Goal: Task Accomplishment & Management: Use online tool/utility

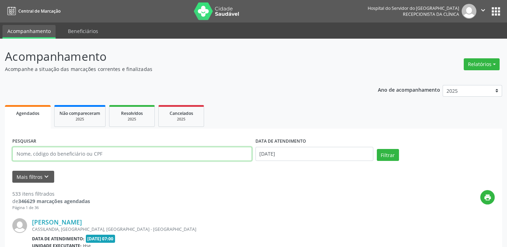
click at [190, 151] on input "text" at bounding box center [132, 154] width 240 height 14
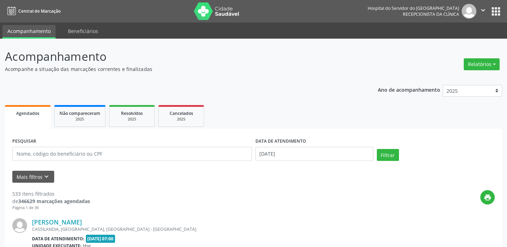
click at [44, 179] on icon "keyboard_arrow_down" at bounding box center [47, 177] width 8 height 8
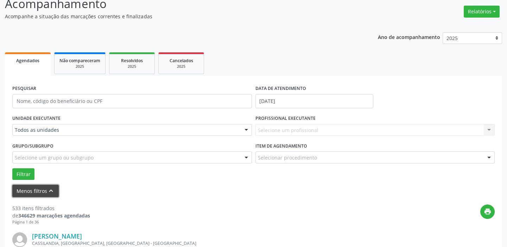
scroll to position [64, 0]
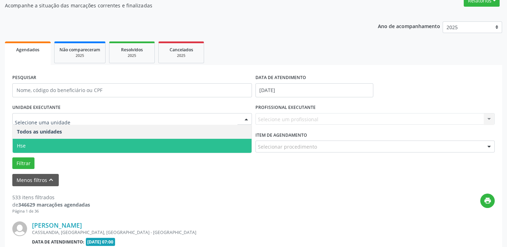
click at [53, 147] on span "Hse" at bounding box center [132, 146] width 239 height 14
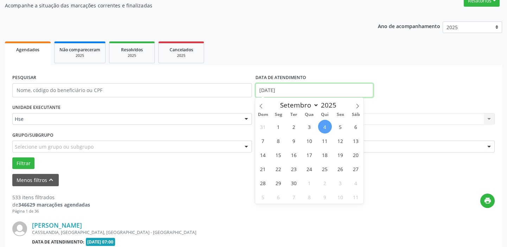
click at [271, 91] on input "[DATE]" at bounding box center [314, 90] width 118 height 14
click at [326, 124] on span "4" at bounding box center [325, 127] width 14 height 14
type input "[DATE]"
click at [326, 124] on span "4" at bounding box center [325, 127] width 14 height 14
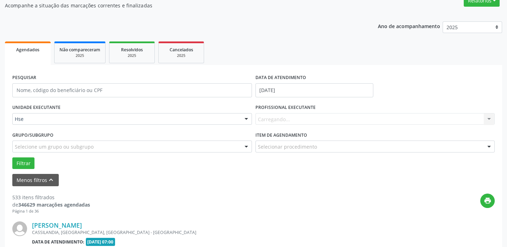
click at [291, 115] on div "Carregando... Nenhum resultado encontrado para: " " Não há nenhuma opção para s…" at bounding box center [375, 119] width 240 height 12
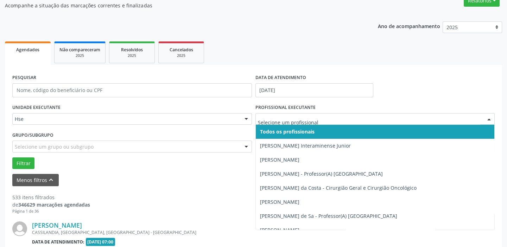
click at [488, 118] on div at bounding box center [489, 120] width 11 height 12
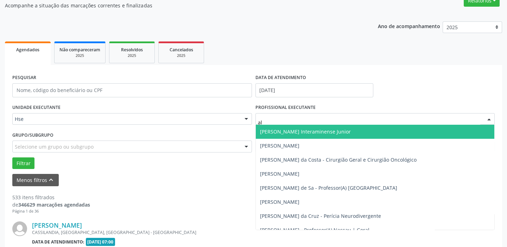
type input "aly"
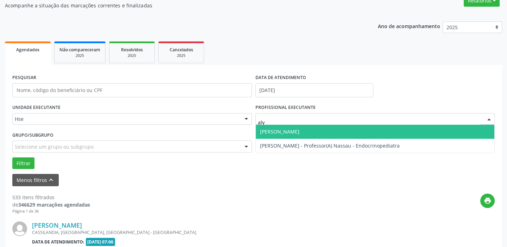
click at [347, 127] on span "[PERSON_NAME]" at bounding box center [375, 132] width 239 height 14
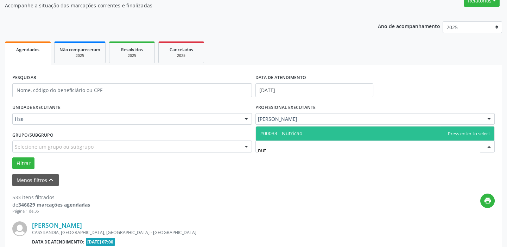
type input "nutr"
click at [304, 131] on span "#00033 - Nutricao" at bounding box center [375, 134] width 239 height 14
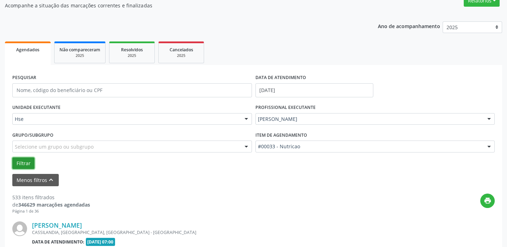
click at [25, 164] on button "Filtrar" at bounding box center [23, 164] width 22 height 12
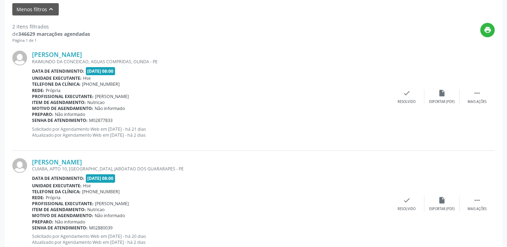
scroll to position [257, 0]
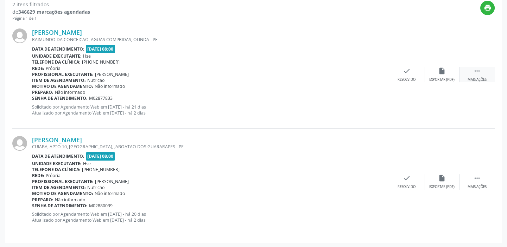
click at [476, 73] on icon "" at bounding box center [477, 71] width 8 height 8
click at [441, 71] on icon "alarm_off" at bounding box center [442, 71] width 8 height 8
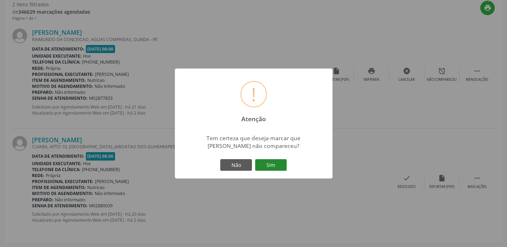
click at [282, 161] on button "Sim" at bounding box center [271, 165] width 32 height 12
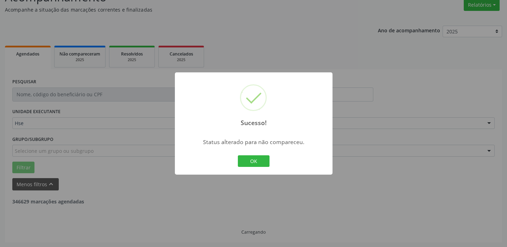
scroll to position [150, 0]
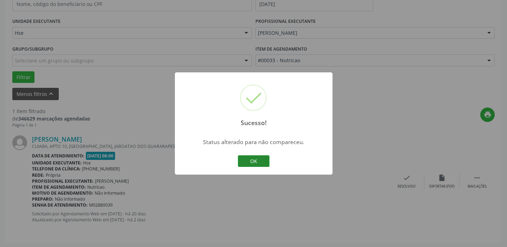
click at [259, 164] on button "OK" at bounding box center [254, 161] width 32 height 12
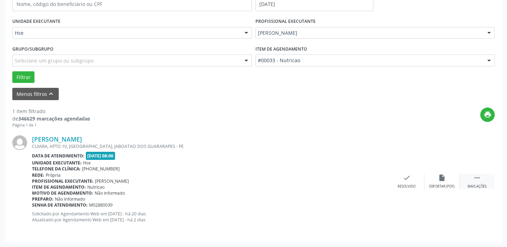
click at [478, 180] on icon "" at bounding box center [477, 178] width 8 height 8
click at [443, 179] on icon "alarm_off" at bounding box center [442, 178] width 8 height 8
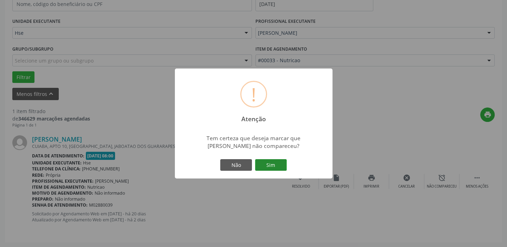
click at [279, 166] on button "Sim" at bounding box center [271, 165] width 32 height 12
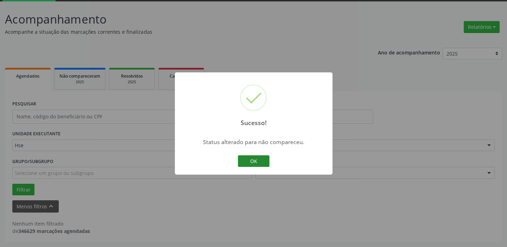
scroll to position [37, 0]
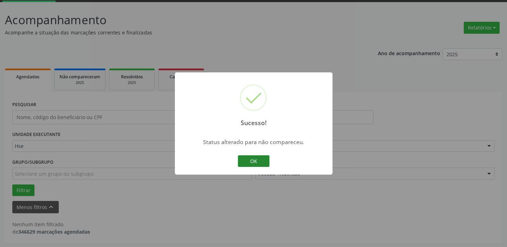
click at [260, 161] on button "OK" at bounding box center [254, 161] width 32 height 12
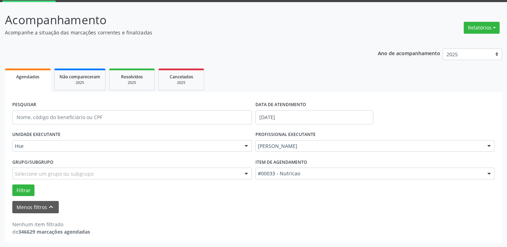
scroll to position [5, 0]
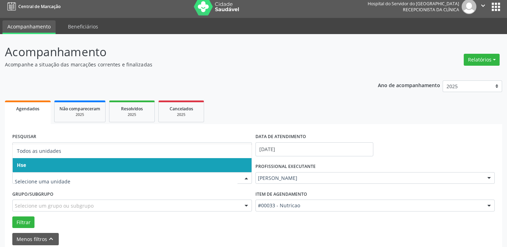
click at [38, 164] on span "Hse" at bounding box center [132, 165] width 239 height 14
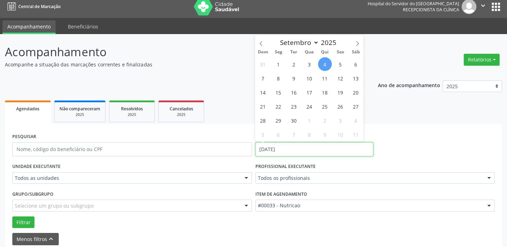
click at [296, 151] on input "[DATE]" at bounding box center [314, 149] width 118 height 14
click at [328, 63] on span "4" at bounding box center [325, 64] width 14 height 14
type input "[DATE]"
click at [328, 63] on span "4" at bounding box center [325, 64] width 14 height 14
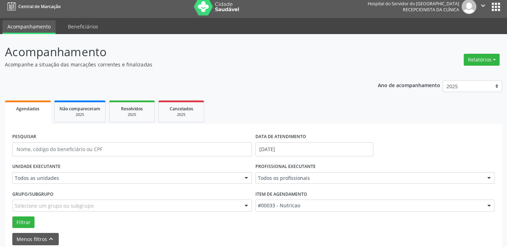
click at [485, 178] on div at bounding box center [489, 179] width 11 height 12
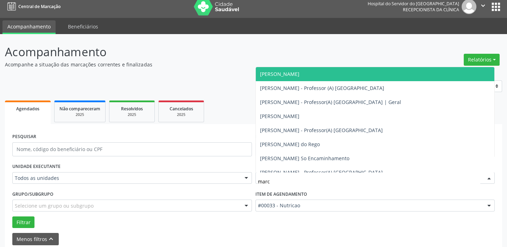
type input "marce"
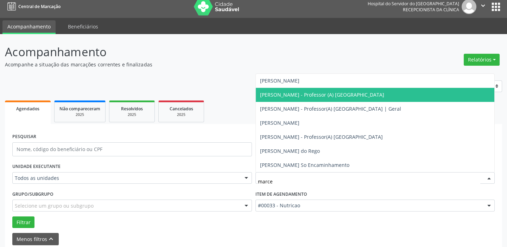
click at [326, 91] on span "[PERSON_NAME] - Professor (A) [GEOGRAPHIC_DATA]" at bounding box center [322, 94] width 124 height 7
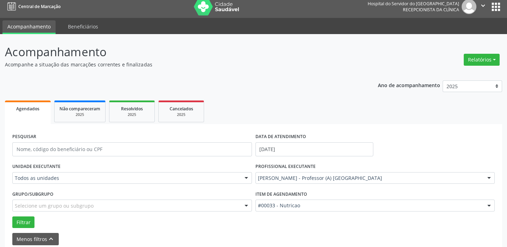
click at [488, 204] on div at bounding box center [489, 206] width 11 height 12
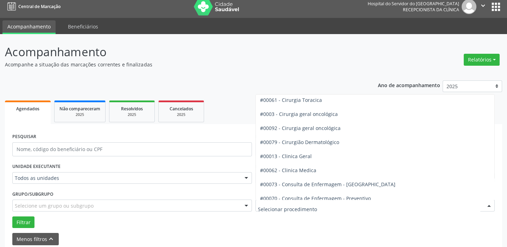
scroll to position [192, 0]
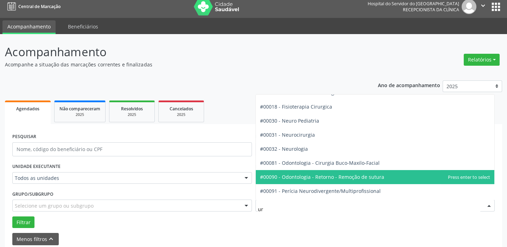
type input "uro"
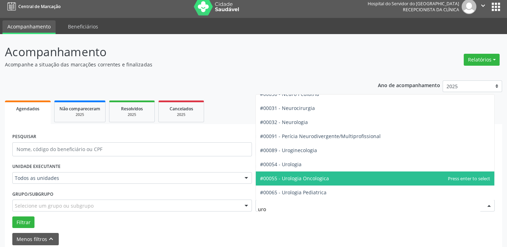
scroll to position [7, 0]
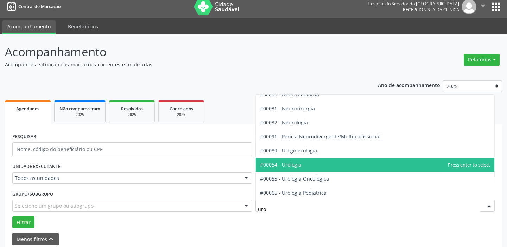
click at [345, 161] on span "#00054 - Urologia" at bounding box center [375, 165] width 239 height 14
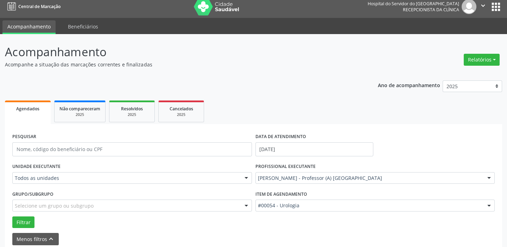
scroll to position [192, 0]
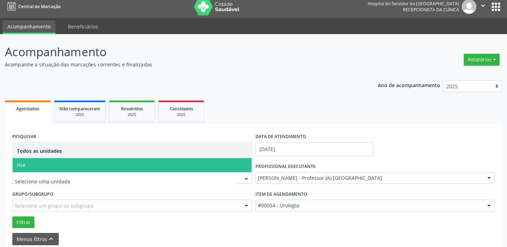
click at [85, 164] on span "Hse" at bounding box center [132, 165] width 239 height 14
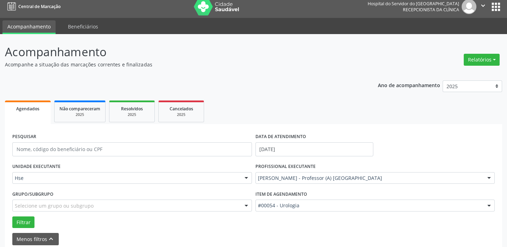
click at [85, 164] on div "UNIDADE EXECUTANTE Hse Todos as unidades Hse Nenhum resultado encontrado para: …" at bounding box center [132, 174] width 243 height 27
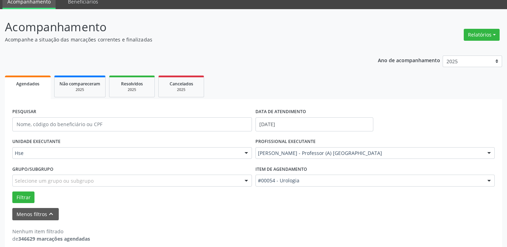
scroll to position [37, 0]
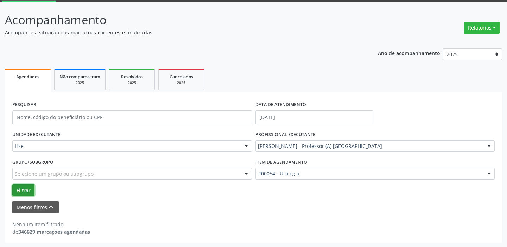
click at [30, 188] on button "Filtrar" at bounding box center [23, 191] width 22 height 12
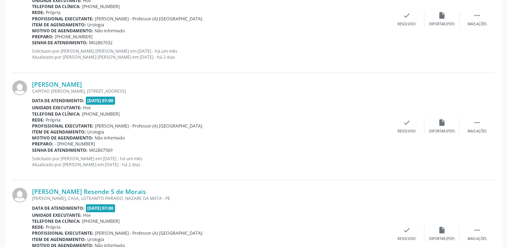
scroll to position [547, 0]
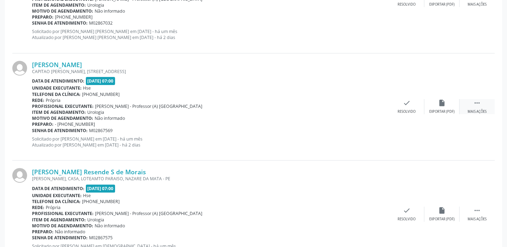
click at [478, 107] on div " Mais ações" at bounding box center [476, 106] width 35 height 15
click at [439, 103] on icon "alarm_off" at bounding box center [442, 103] width 8 height 8
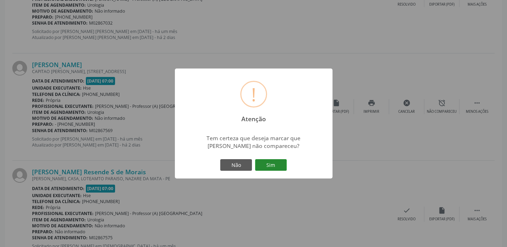
click at [279, 163] on button "Sim" at bounding box center [271, 165] width 32 height 12
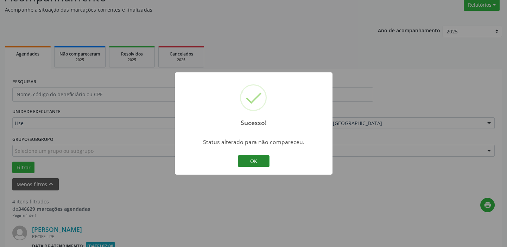
scroll to position [471, 0]
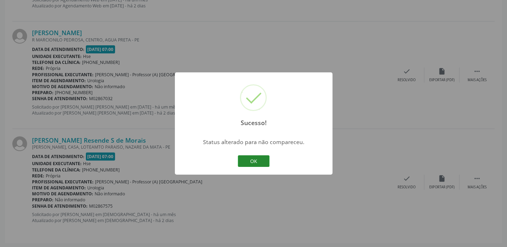
click at [263, 163] on button "OK" at bounding box center [254, 161] width 32 height 12
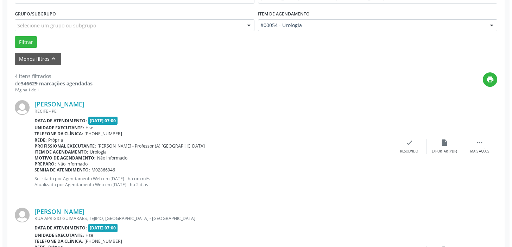
scroll to position [184, 0]
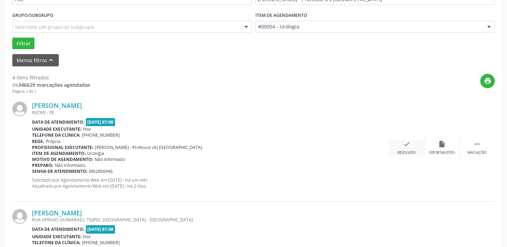
click at [400, 146] on div "check Resolvido" at bounding box center [406, 147] width 35 height 15
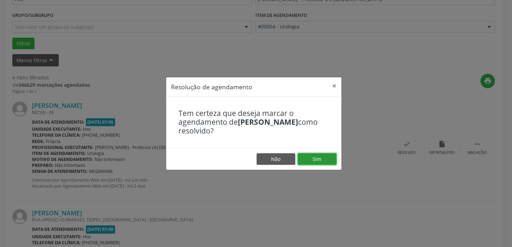
click at [323, 158] on button "Sim" at bounding box center [317, 159] width 39 height 12
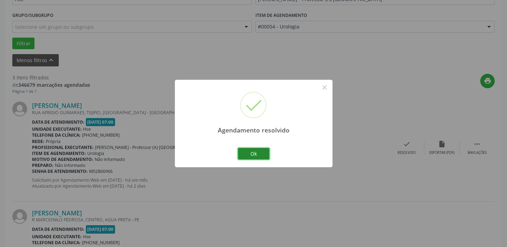
click at [262, 154] on button "Ok" at bounding box center [254, 154] width 32 height 12
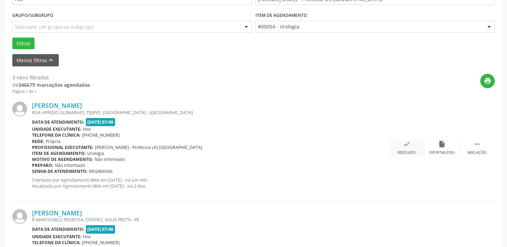
click at [406, 146] on icon "check" at bounding box center [407, 144] width 8 height 8
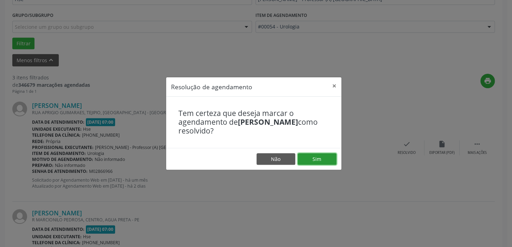
click at [320, 158] on button "Sim" at bounding box center [317, 159] width 39 height 12
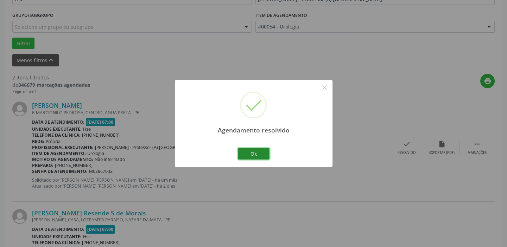
click at [260, 154] on button "Ok" at bounding box center [254, 154] width 32 height 12
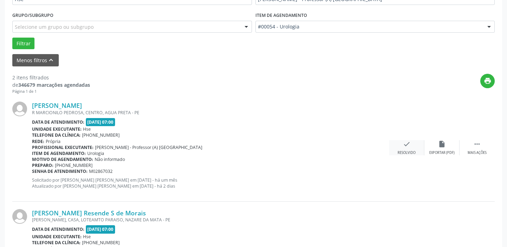
click at [404, 144] on icon "check" at bounding box center [407, 144] width 8 height 8
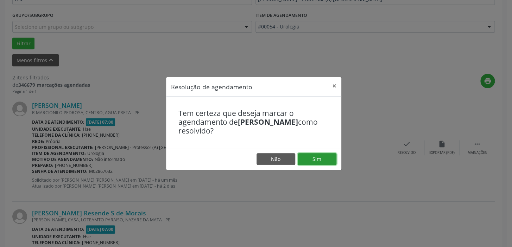
click at [318, 161] on button "Sim" at bounding box center [317, 159] width 39 height 12
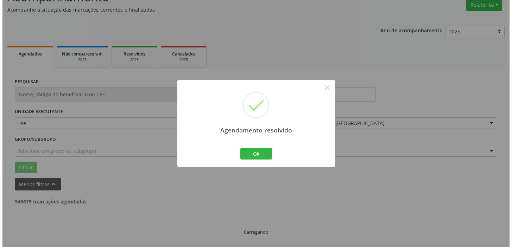
scroll to position [150, 0]
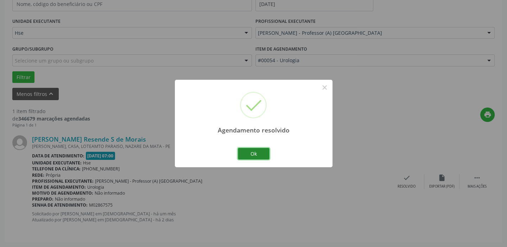
click at [260, 153] on button "Ok" at bounding box center [254, 154] width 32 height 12
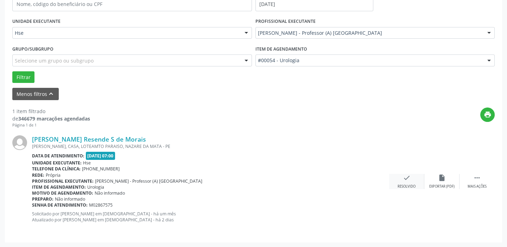
click at [408, 177] on icon "check" at bounding box center [407, 178] width 8 height 8
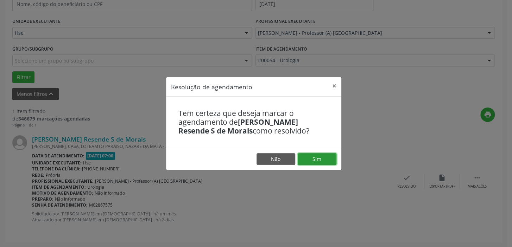
click at [323, 157] on button "Sim" at bounding box center [317, 159] width 39 height 12
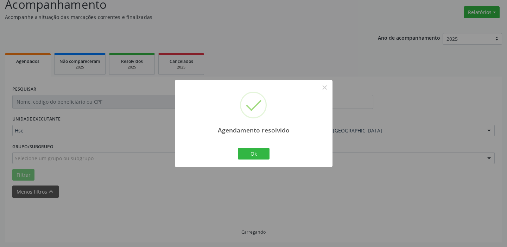
scroll to position [37, 0]
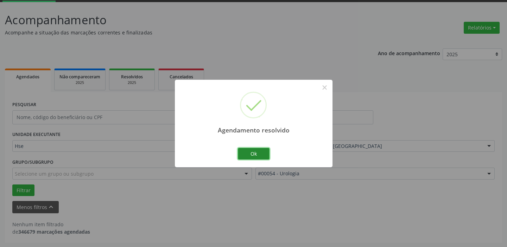
click at [254, 153] on button "Ok" at bounding box center [254, 154] width 32 height 12
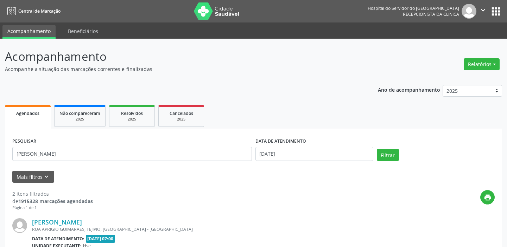
select select "8"
click at [45, 178] on icon "keyboard_arrow_down" at bounding box center [47, 177] width 8 height 8
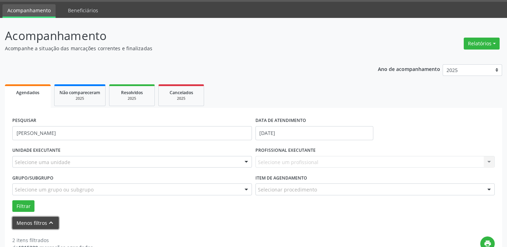
scroll to position [32, 0]
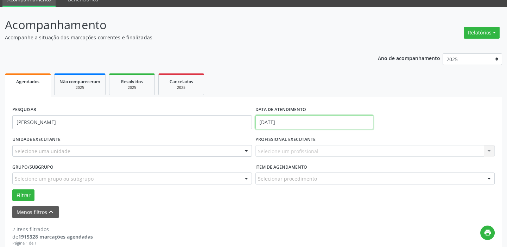
click at [304, 117] on input "[DATE]" at bounding box center [314, 122] width 118 height 14
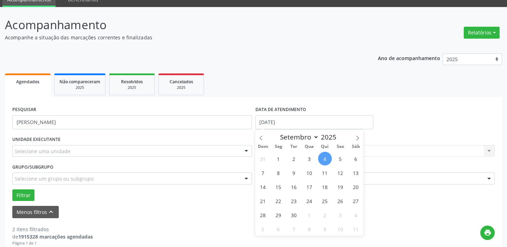
click at [325, 156] on span "4" at bounding box center [325, 159] width 14 height 14
type input "[DATE]"
click at [325, 156] on span "4" at bounding box center [325, 159] width 14 height 14
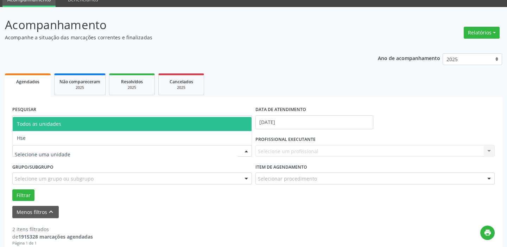
click at [86, 151] on div at bounding box center [132, 151] width 240 height 12
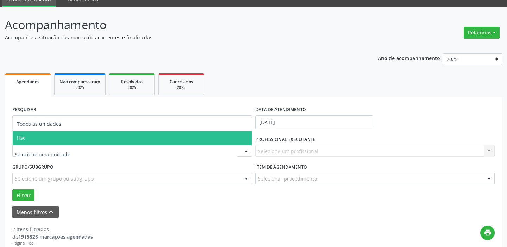
click at [52, 137] on span "Hse" at bounding box center [132, 138] width 239 height 14
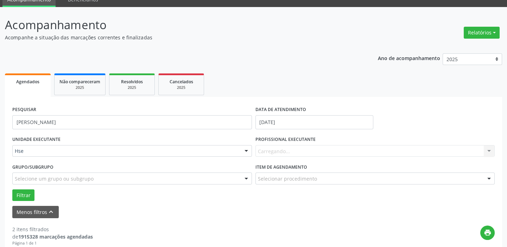
click at [52, 137] on span "Hse" at bounding box center [132, 138] width 239 height 14
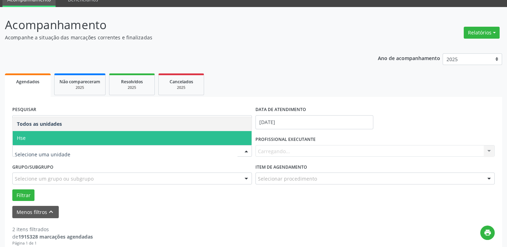
click at [19, 136] on span "Hse" at bounding box center [21, 138] width 9 height 7
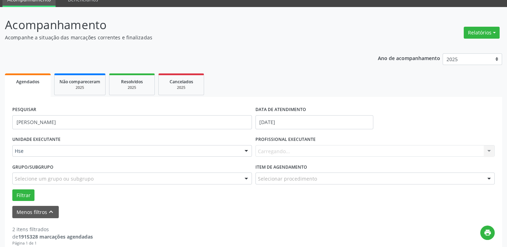
click at [414, 150] on div "Carregando... Nenhum resultado encontrado para: " " Não há nenhuma opção para s…" at bounding box center [375, 151] width 240 height 12
click at [489, 151] on div at bounding box center [489, 152] width 11 height 12
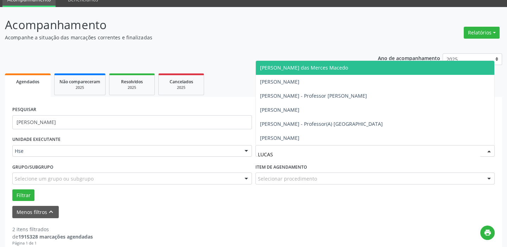
type input "LUCAS"
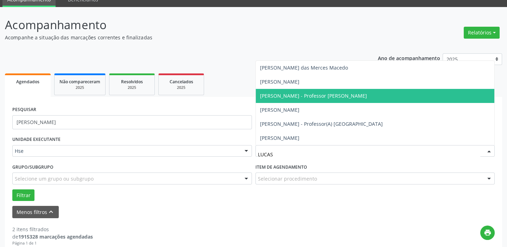
click at [374, 93] on span "[PERSON_NAME] - Professor [PERSON_NAME]" at bounding box center [375, 96] width 239 height 14
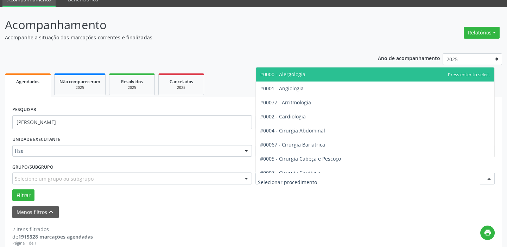
click at [335, 176] on div at bounding box center [375, 179] width 240 height 12
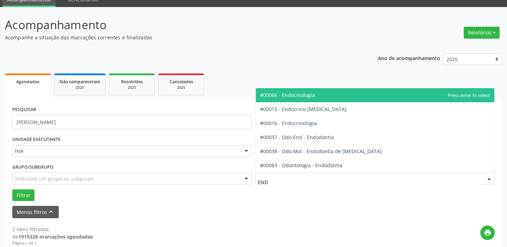
type input "ENDO"
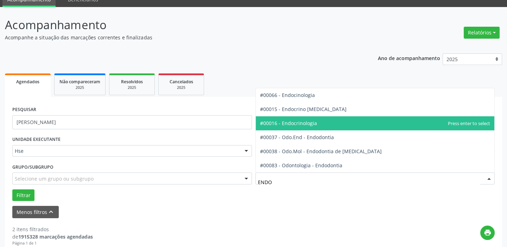
click at [315, 123] on span "#00016 - Endocrinologia" at bounding box center [288, 123] width 57 height 7
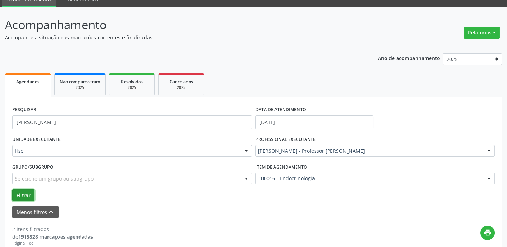
click at [21, 193] on button "Filtrar" at bounding box center [23, 196] width 22 height 12
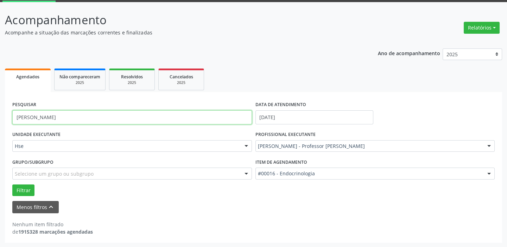
click at [95, 120] on input "[PERSON_NAME]" at bounding box center [132, 117] width 240 height 14
type input "r"
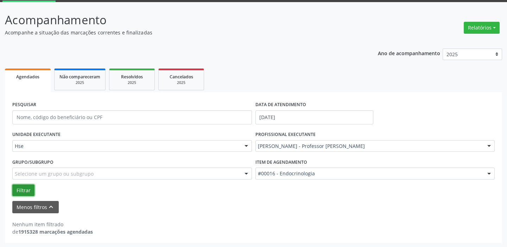
click at [22, 192] on button "Filtrar" at bounding box center [23, 191] width 22 height 12
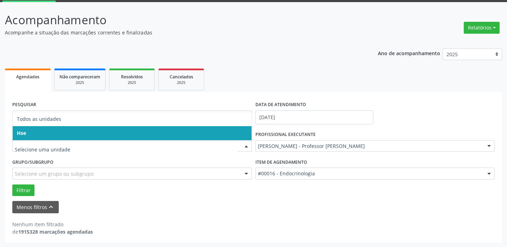
click at [50, 132] on span "Hse" at bounding box center [132, 133] width 239 height 14
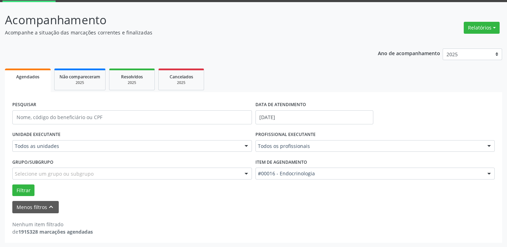
click at [50, 132] on div "UNIDADE EXECUTANTE Todos as unidades Todos as unidades Hse Nenhum resultado enc…" at bounding box center [132, 142] width 243 height 27
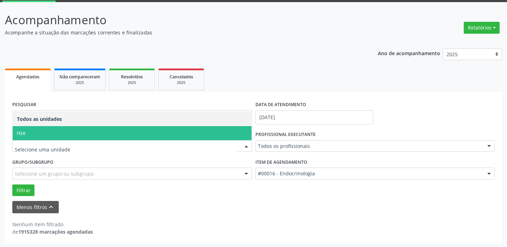
click at [27, 131] on span "Hse" at bounding box center [132, 133] width 239 height 14
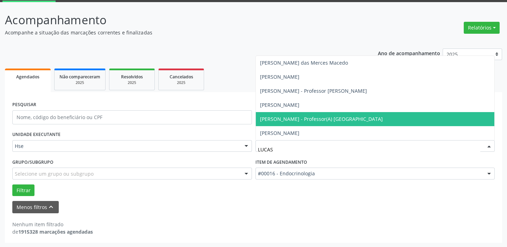
type input "LUCAS"
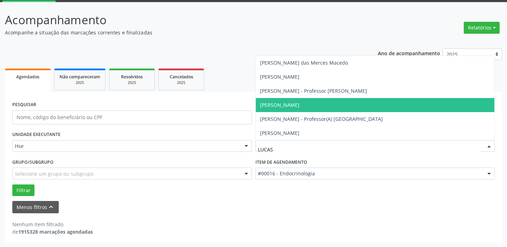
click at [319, 105] on span "[PERSON_NAME]" at bounding box center [375, 105] width 239 height 14
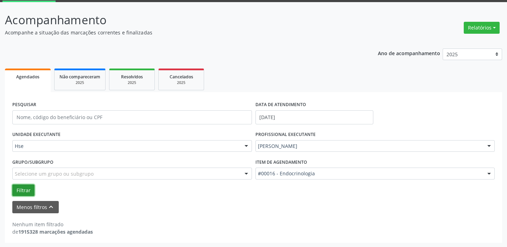
click at [27, 191] on button "Filtrar" at bounding box center [23, 191] width 22 height 12
click at [30, 191] on button "Filtrar" at bounding box center [23, 191] width 22 height 12
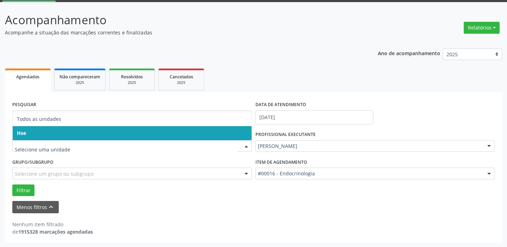
click at [60, 130] on span "Hse" at bounding box center [132, 133] width 239 height 14
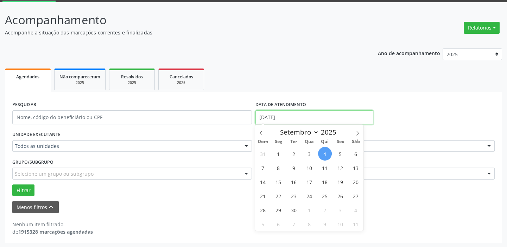
click at [284, 120] on input "[DATE]" at bounding box center [314, 117] width 118 height 14
click at [323, 151] on span "4" at bounding box center [325, 154] width 14 height 14
type input "[DATE]"
click at [323, 151] on span "4" at bounding box center [325, 154] width 14 height 14
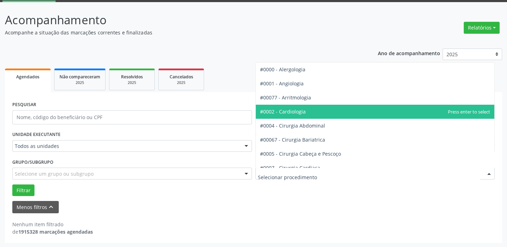
click at [482, 173] on div "#0000 - Alergologia #0001 - Angiologia #00077 - Arritmologia #0002 - Cardiologi…" at bounding box center [375, 174] width 240 height 12
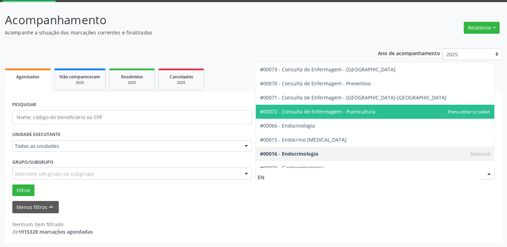
type input "END"
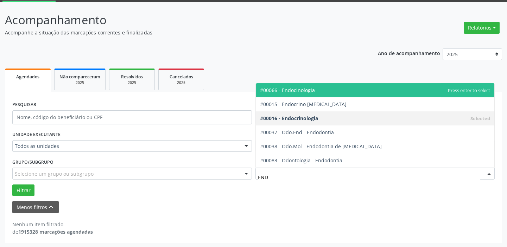
click at [390, 86] on span "#00066 - Endocinologia" at bounding box center [375, 90] width 239 height 14
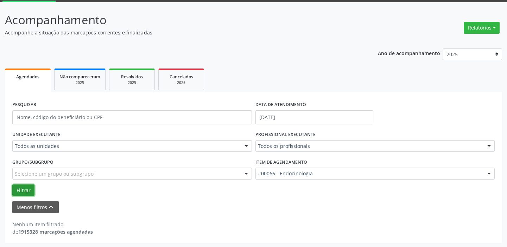
click at [13, 192] on button "Filtrar" at bounding box center [23, 191] width 22 height 12
click at [25, 192] on button "Filtrar" at bounding box center [23, 191] width 22 height 12
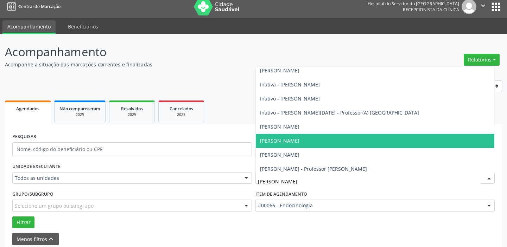
scroll to position [0, 0]
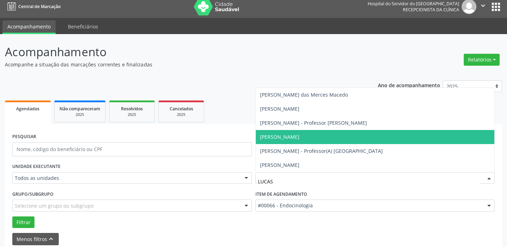
click at [326, 137] on span "[PERSON_NAME]" at bounding box center [375, 137] width 239 height 14
type input "LUCAS"
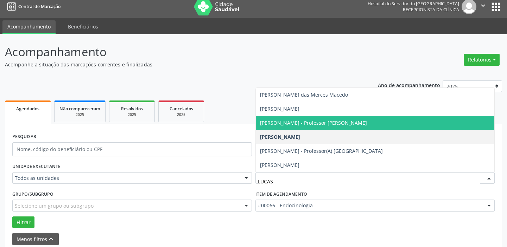
click at [320, 120] on span "[PERSON_NAME] - Professor [PERSON_NAME]" at bounding box center [313, 123] width 107 height 7
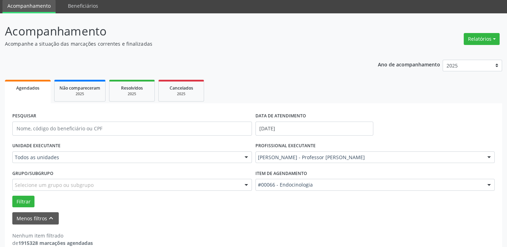
scroll to position [37, 0]
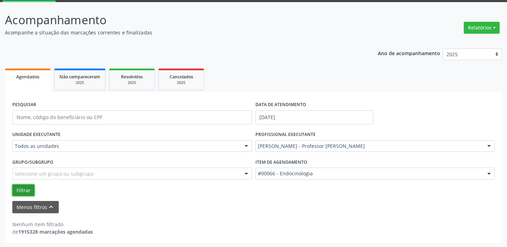
click at [25, 192] on button "Filtrar" at bounding box center [23, 191] width 22 height 12
click at [27, 190] on button "Filtrar" at bounding box center [23, 191] width 22 height 12
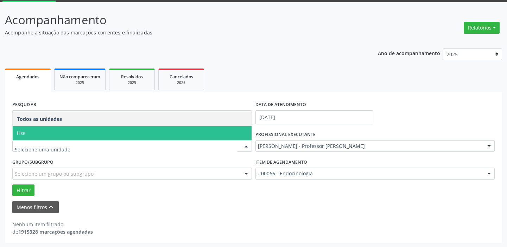
click at [22, 131] on span "Hse" at bounding box center [21, 133] width 9 height 7
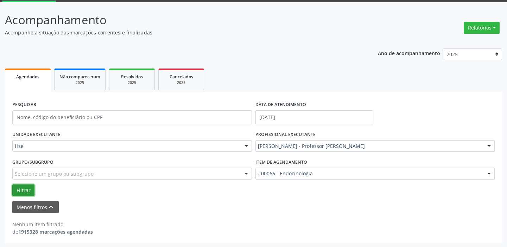
click at [17, 191] on button "Filtrar" at bounding box center [23, 191] width 22 height 12
click at [19, 207] on button "Menos filtros keyboard_arrow_up" at bounding box center [35, 207] width 46 height 12
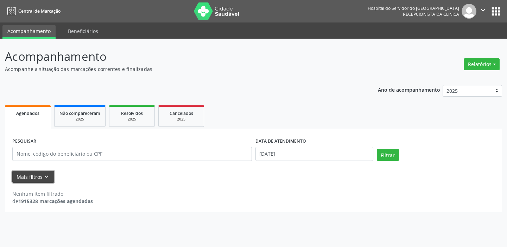
scroll to position [0, 0]
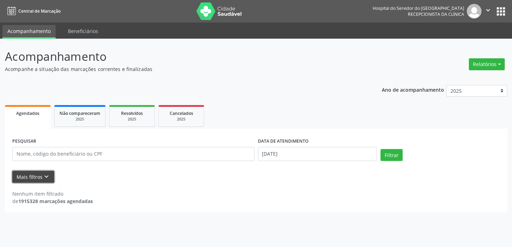
click at [23, 177] on button "Mais filtros keyboard_arrow_down" at bounding box center [33, 177] width 42 height 12
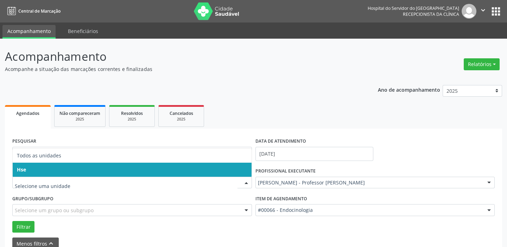
click at [28, 170] on span "Hse" at bounding box center [132, 170] width 239 height 14
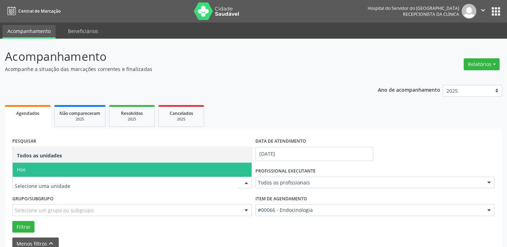
click at [25, 166] on span "Hse" at bounding box center [21, 169] width 9 height 7
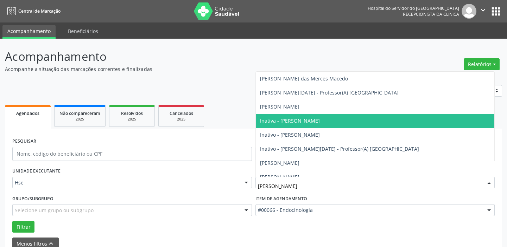
type input "LUCAS"
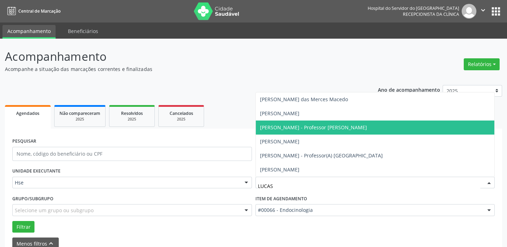
click at [297, 128] on span "[PERSON_NAME] - Professor [PERSON_NAME]" at bounding box center [313, 127] width 107 height 7
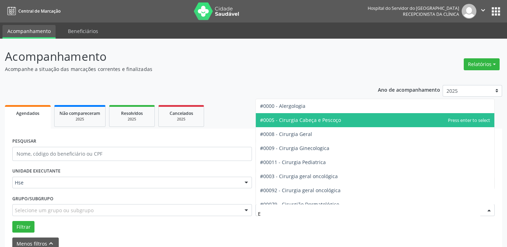
type input "EN"
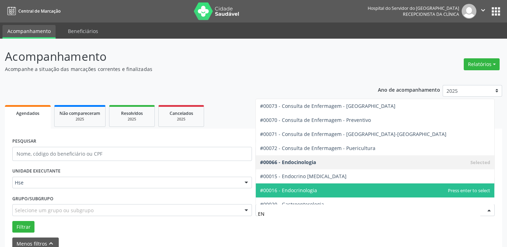
click at [292, 191] on span "#00016 - Endocrinologia" at bounding box center [288, 190] width 57 height 7
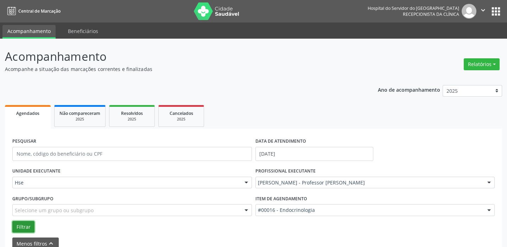
click at [24, 224] on button "Filtrar" at bounding box center [23, 227] width 22 height 12
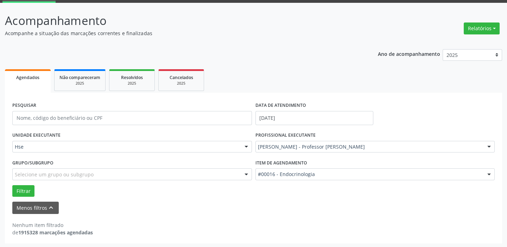
scroll to position [37, 0]
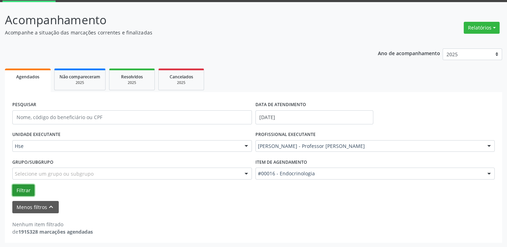
click at [24, 189] on button "Filtrar" at bounding box center [23, 191] width 22 height 12
click at [24, 187] on button "Filtrar" at bounding box center [23, 191] width 22 height 12
